Goal: Task Accomplishment & Management: Use online tool/utility

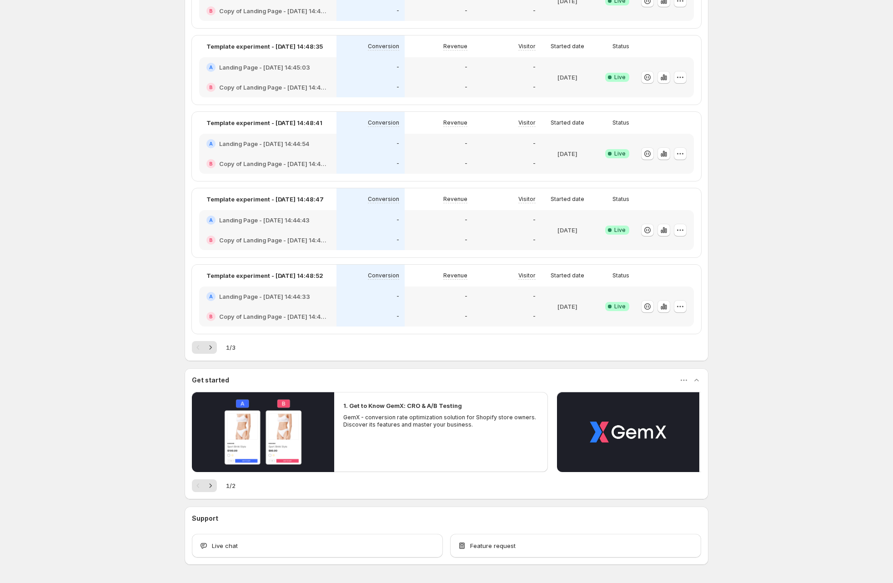
scroll to position [290, 0]
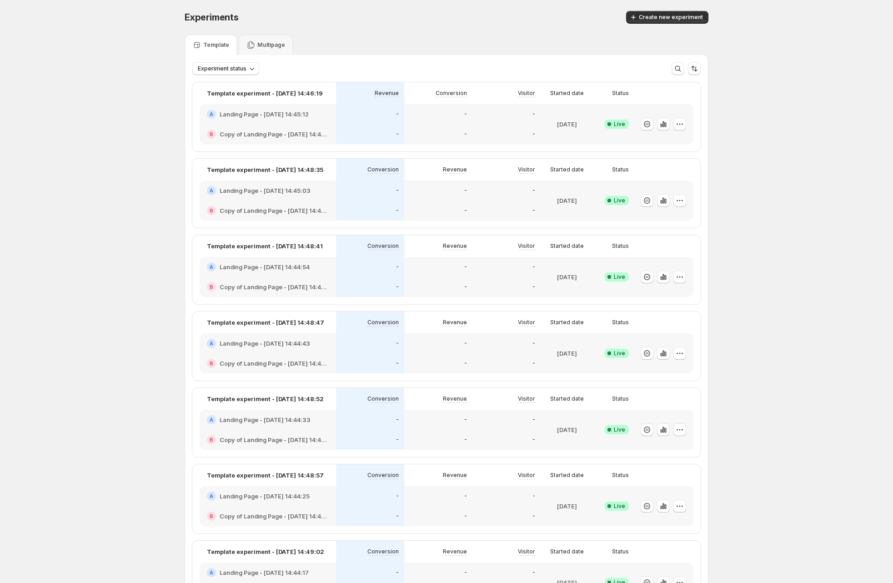
click at [274, 45] on p "Multipage" at bounding box center [271, 44] width 28 height 7
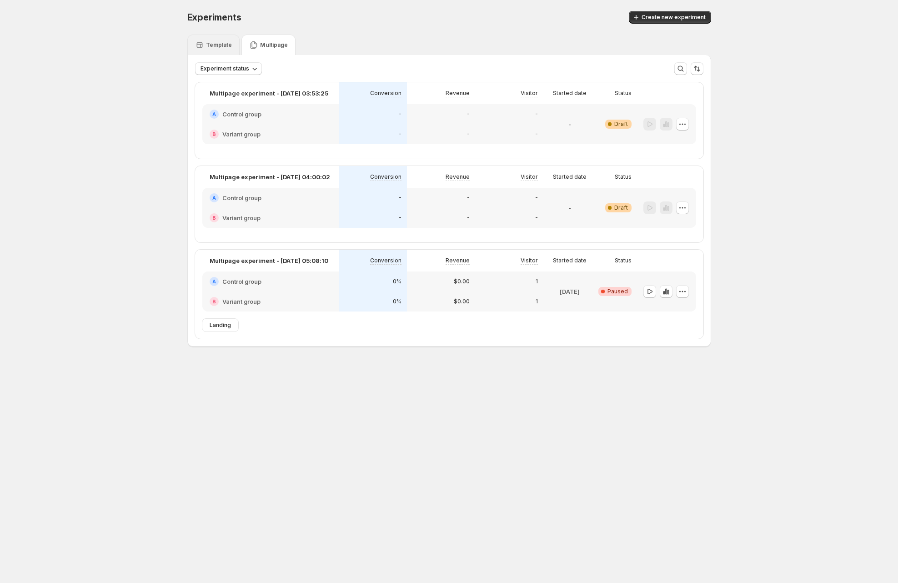
click at [215, 40] on div "Template" at bounding box center [213, 44] width 37 height 9
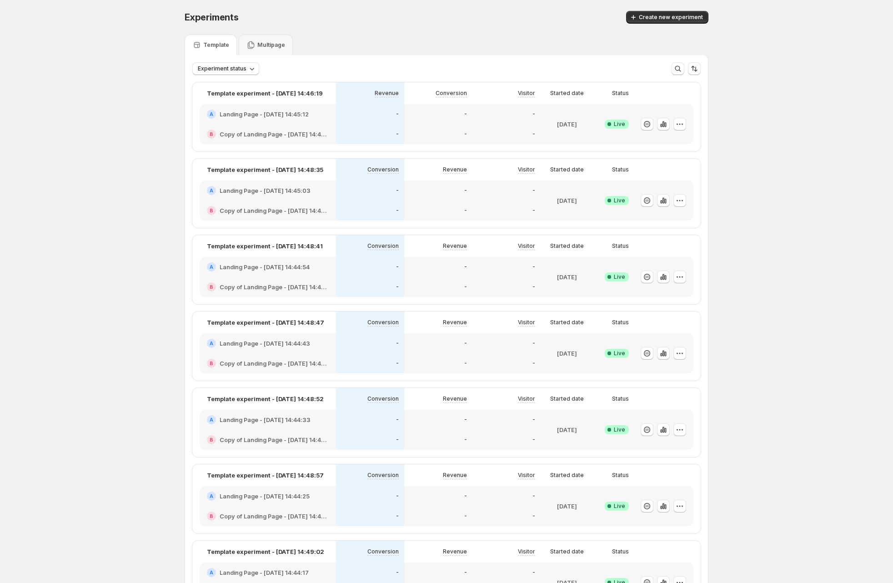
click at [294, 46] on div "Template Multipage" at bounding box center [447, 45] width 524 height 20
click at [273, 46] on p "Multipage" at bounding box center [271, 44] width 28 height 7
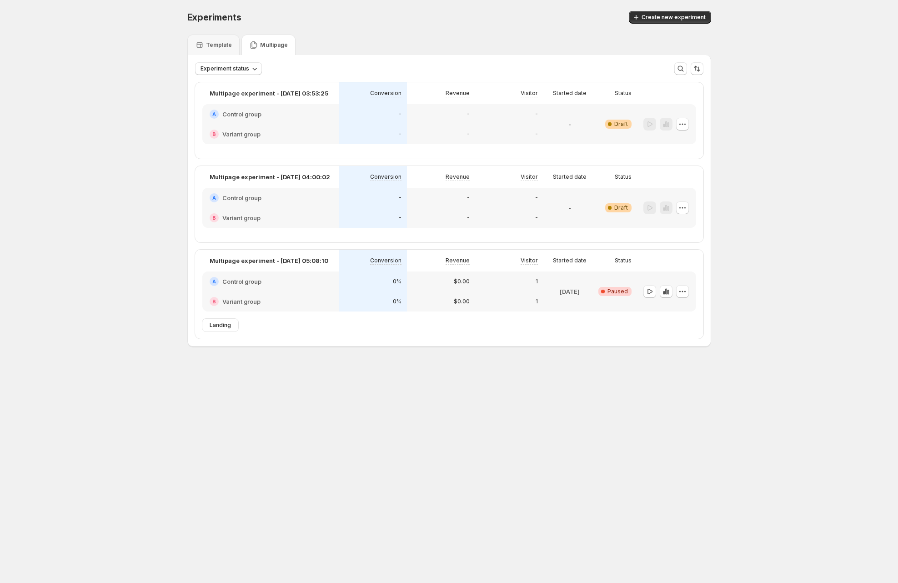
click at [219, 45] on p "Template" at bounding box center [219, 44] width 26 height 7
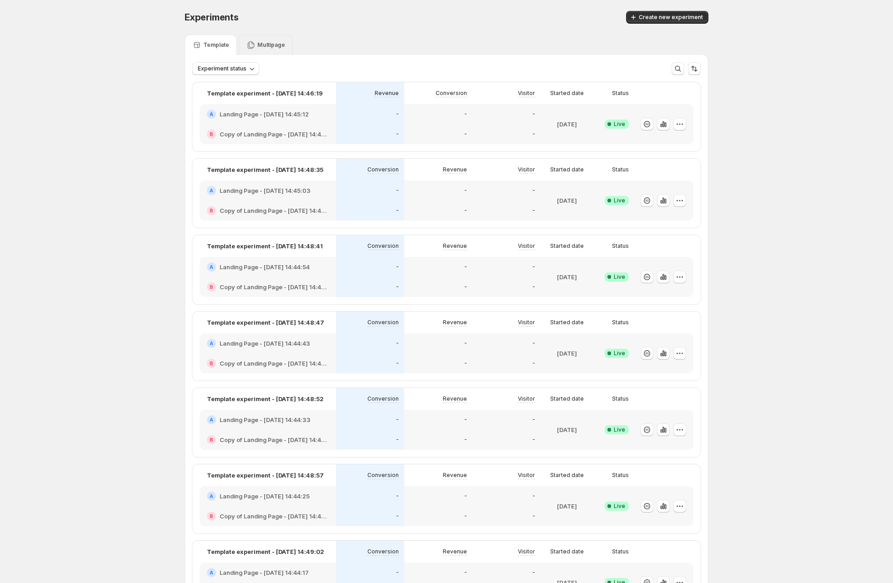
click at [274, 45] on p "Multipage" at bounding box center [271, 44] width 28 height 7
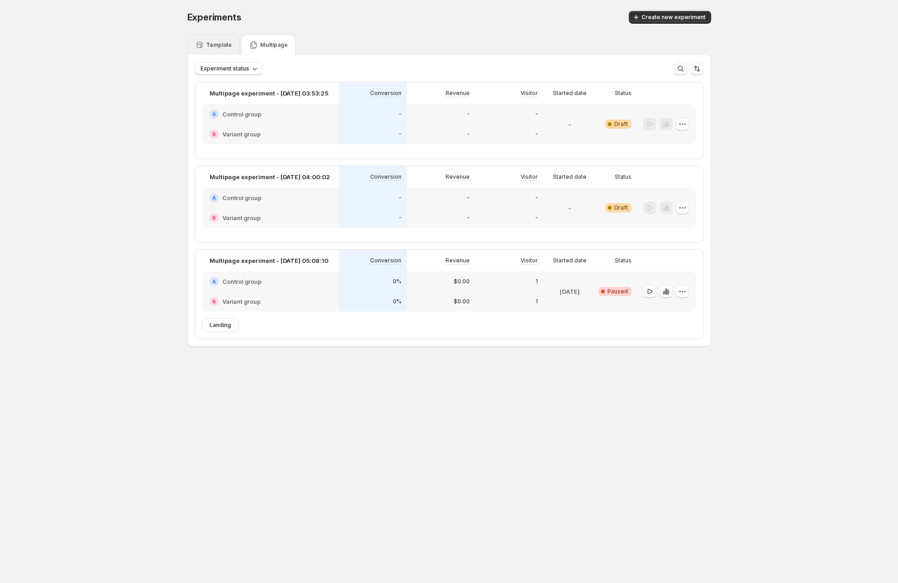
click at [204, 42] on div "Template" at bounding box center [213, 44] width 37 height 9
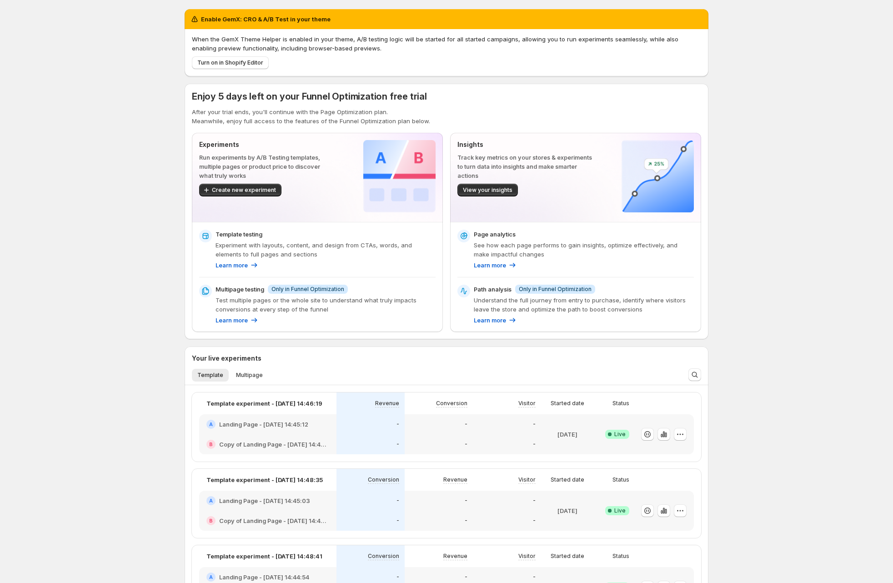
click at [755, 216] on div "Enable GemX: CRO & A/B Test in your theme When the GemX Theme Helper is enabled…" at bounding box center [446, 523] width 893 height 1047
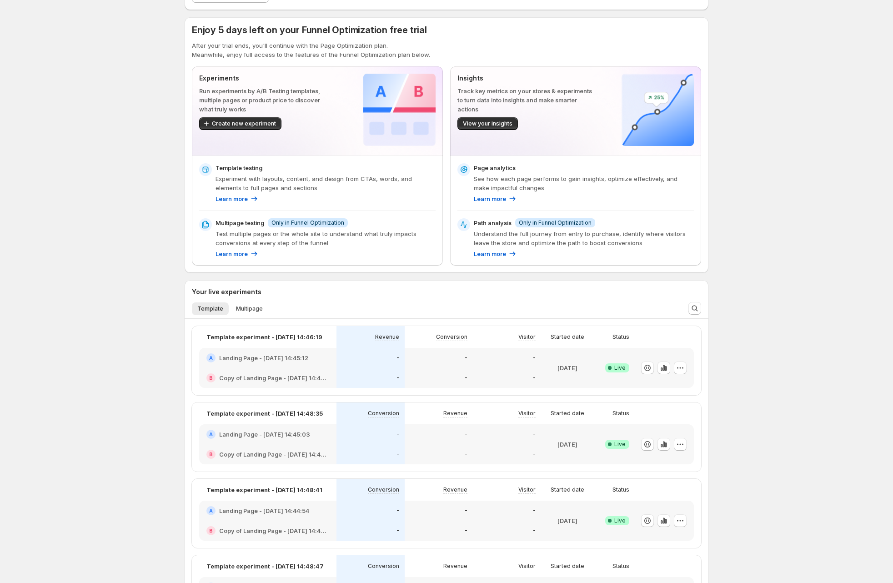
scroll to position [165, 0]
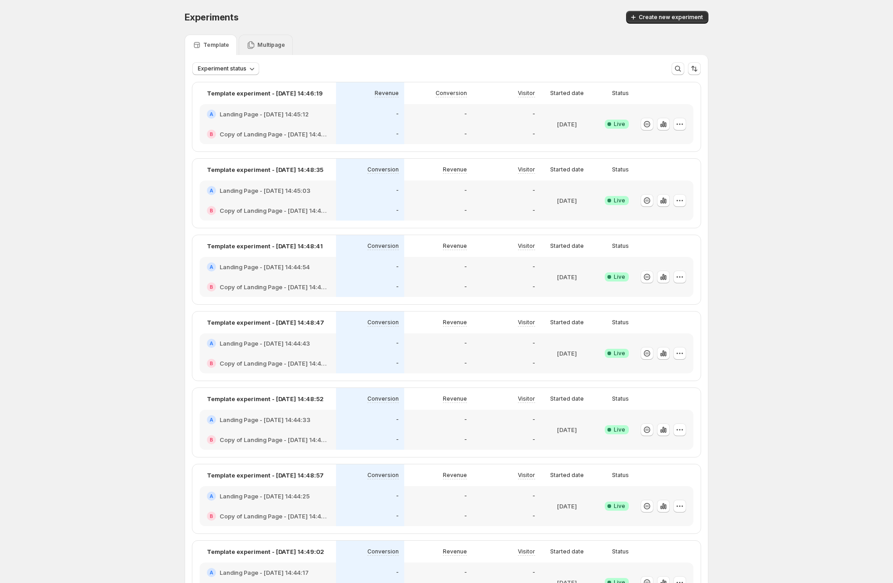
click at [246, 41] on div "Multipage" at bounding box center [266, 45] width 54 height 20
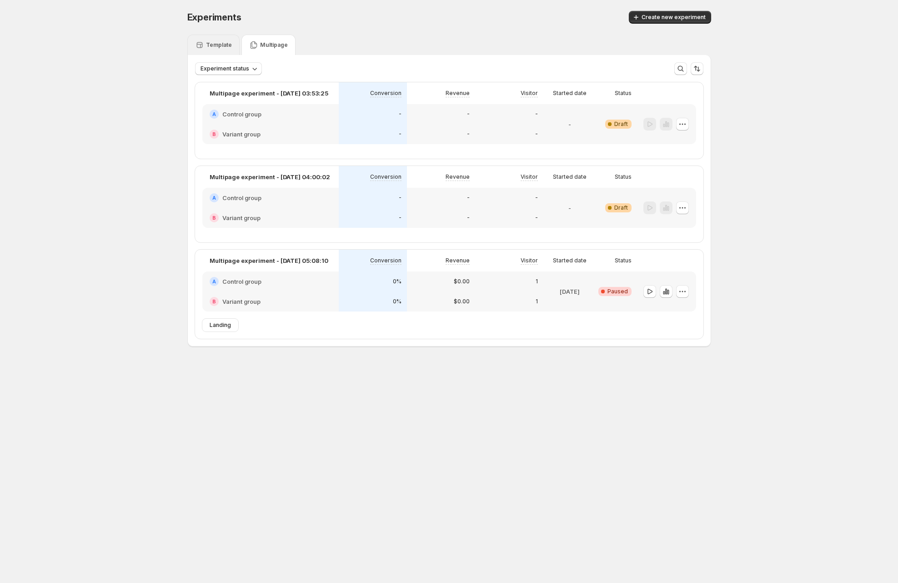
click at [222, 42] on p "Template" at bounding box center [219, 44] width 26 height 7
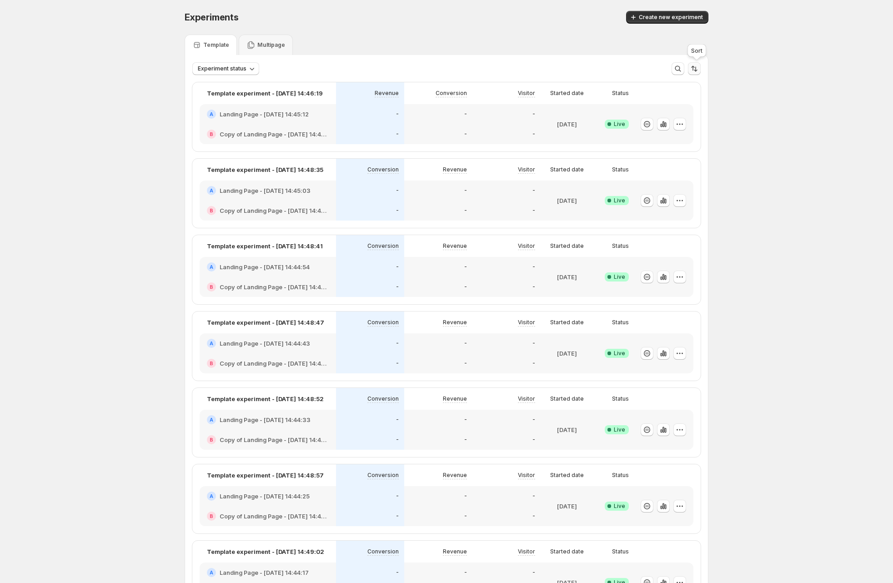
click at [699, 68] on icon "Sort the results" at bounding box center [694, 68] width 9 height 9
click at [699, 66] on icon "Sort the results" at bounding box center [694, 68] width 9 height 9
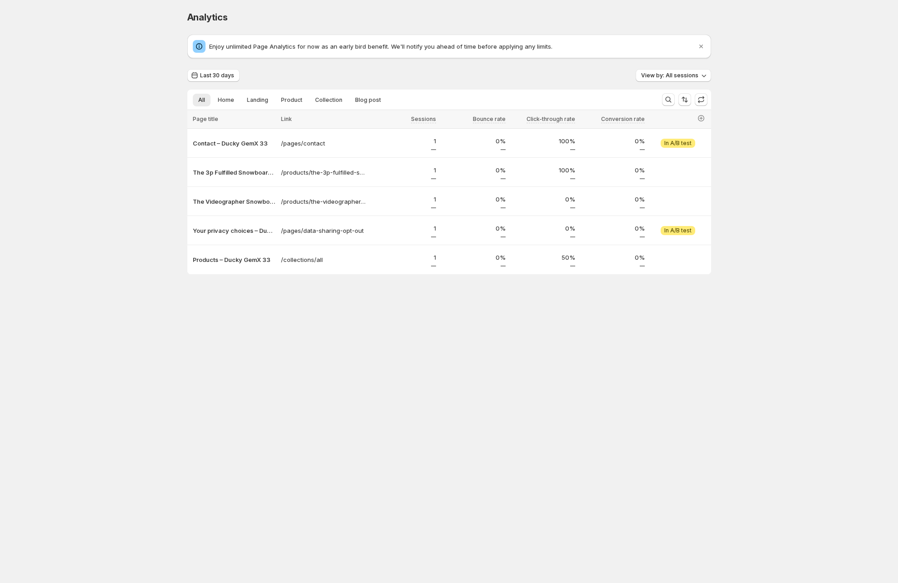
click at [421, 332] on body "Analytics. This page is ready Analytics Enjoy unlimited Page Analytics for now …" at bounding box center [449, 291] width 898 height 583
